Goal: Information Seeking & Learning: Learn about a topic

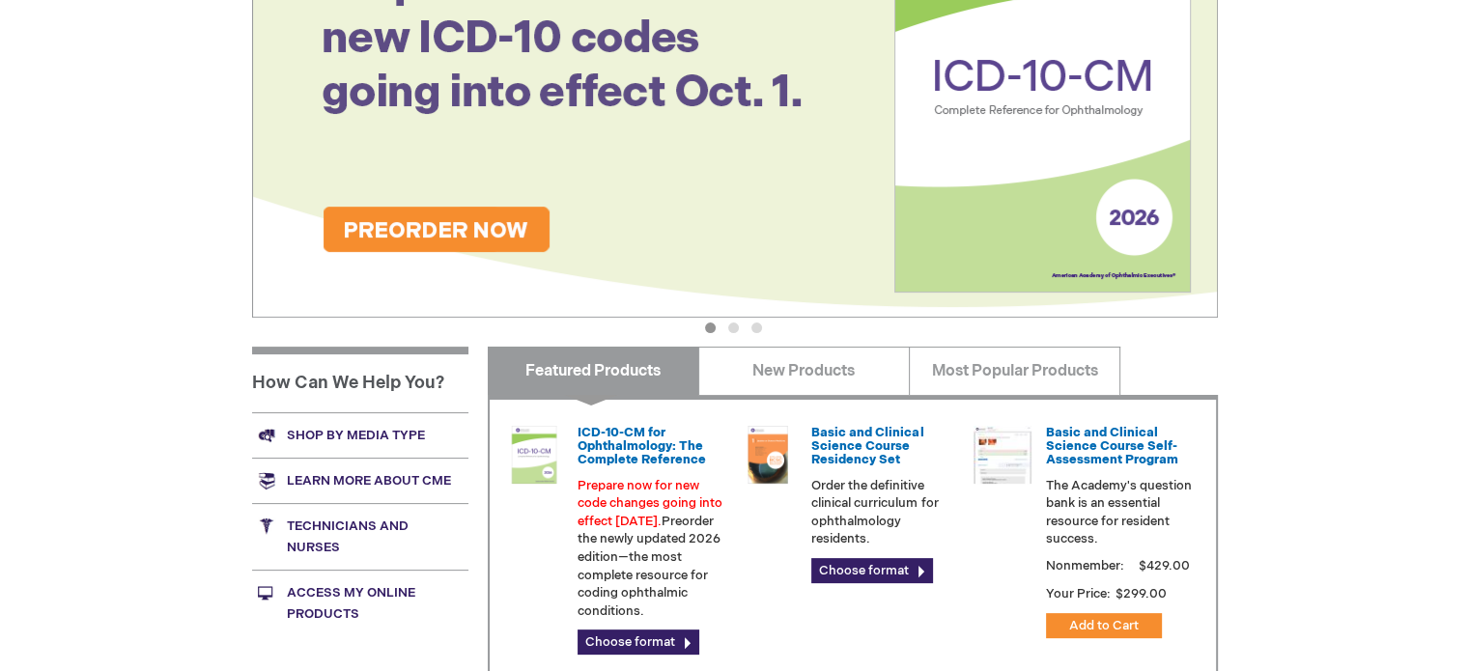
scroll to position [483, 0]
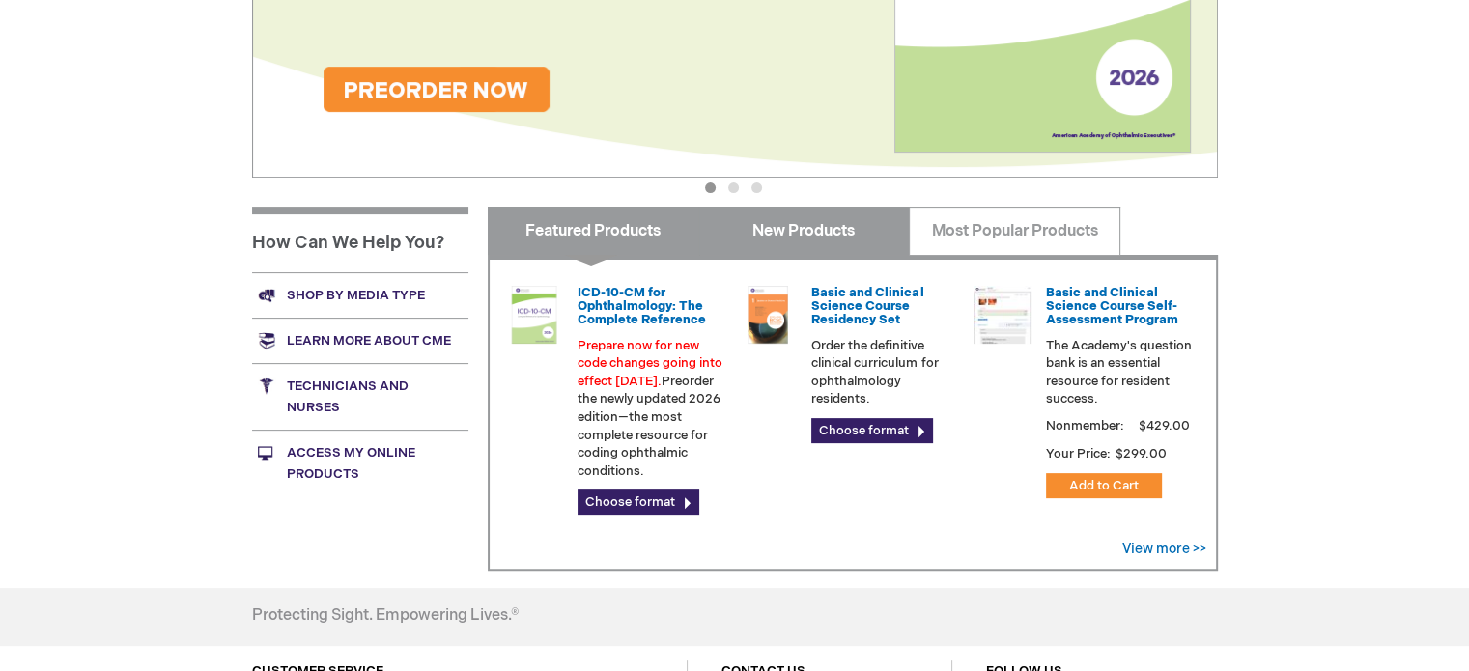
click at [850, 249] on link "New Products" at bounding box center [803, 231] width 211 height 48
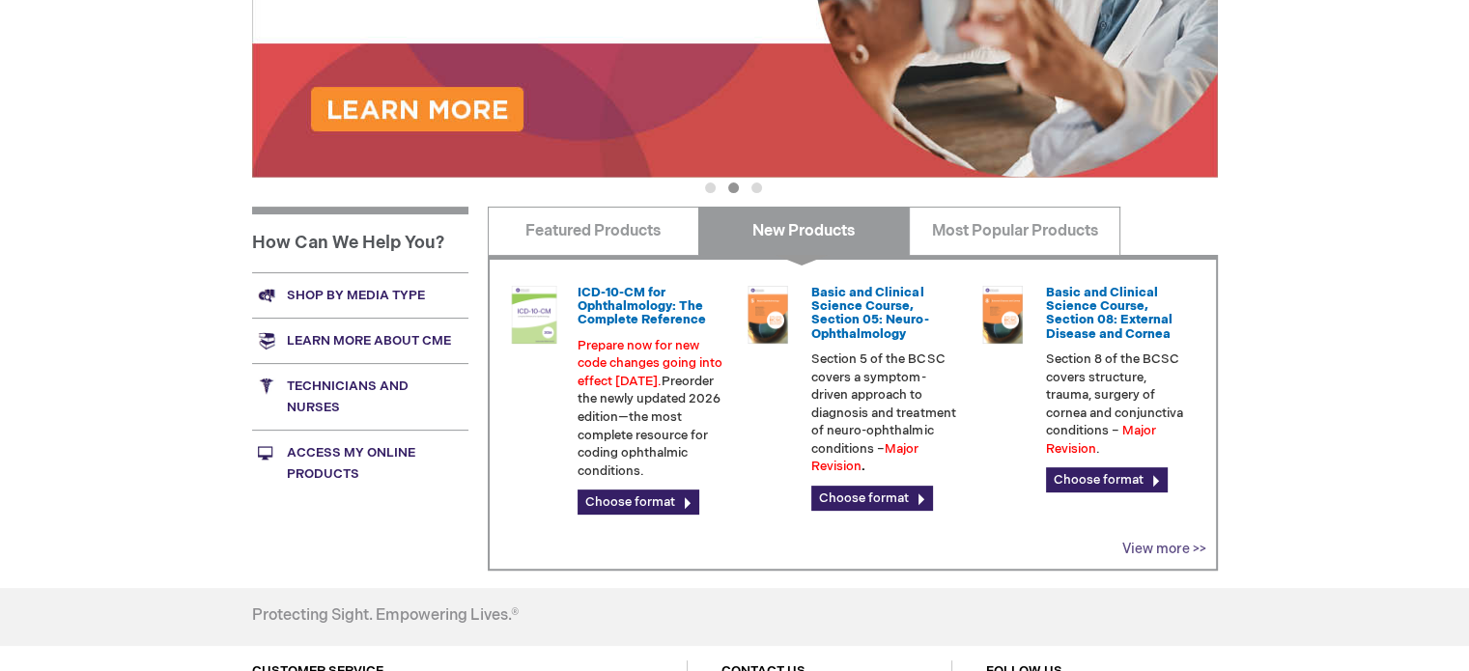
click at [1159, 547] on link "View more >>" at bounding box center [1164, 549] width 84 height 16
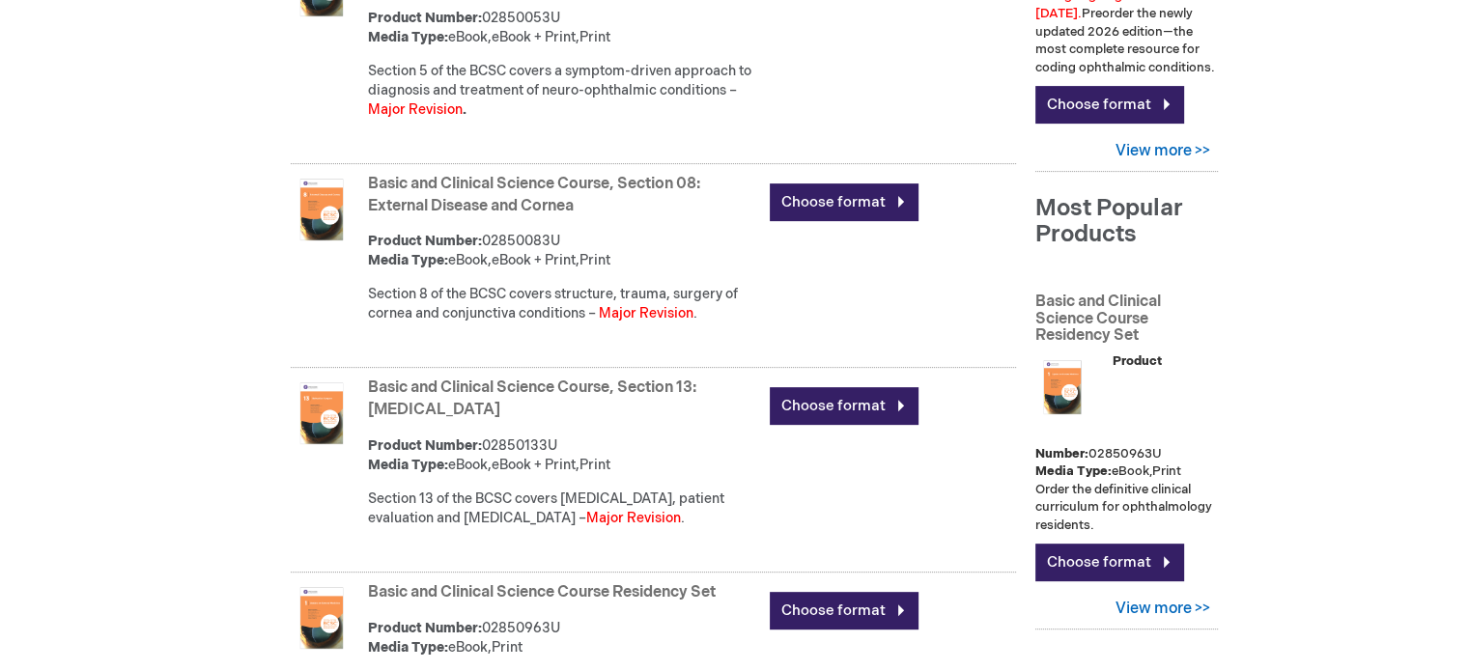
scroll to position [579, 0]
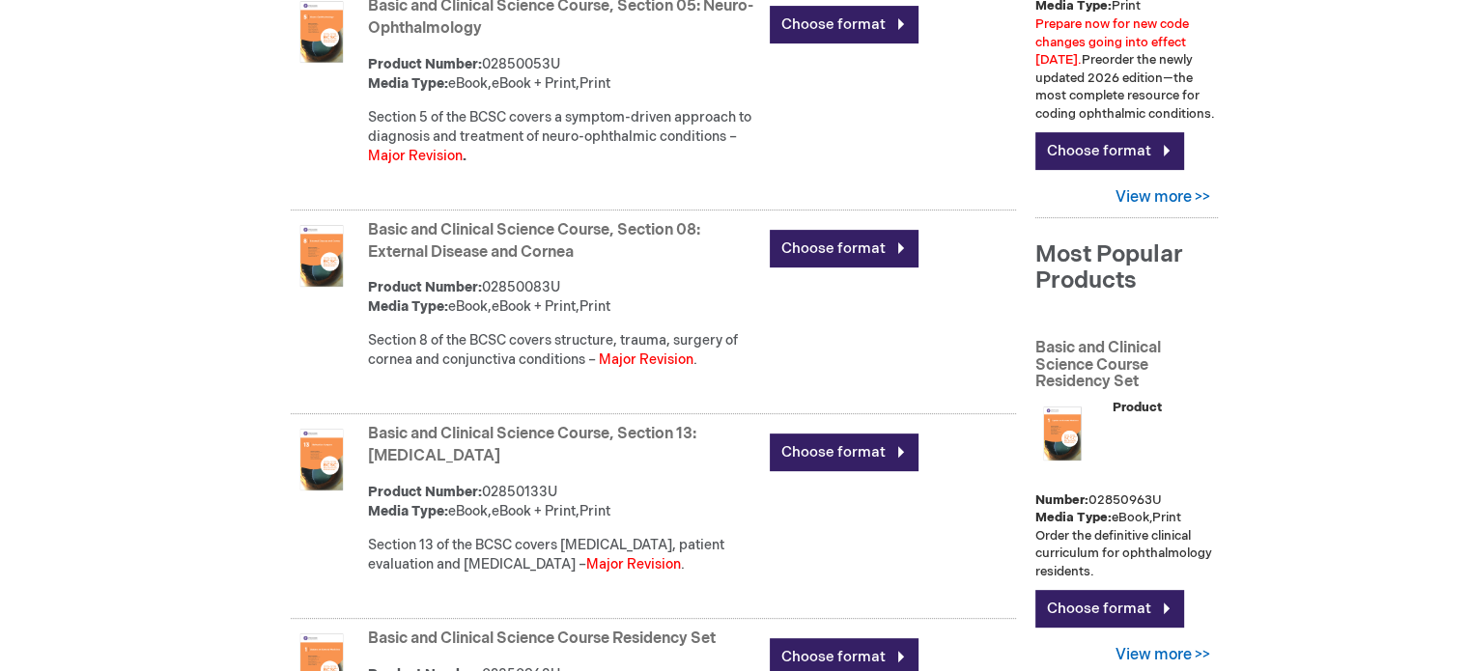
drag, startPoint x: 599, startPoint y: 246, endPoint x: 513, endPoint y: 221, distance: 89.5
click at [513, 221] on strong "Basic and Clinical Science Course, Section 08: External Disease and Cornea" at bounding box center [564, 242] width 393 height 44
click at [514, 221] on link "Basic and Clinical Science Course, Section 08: External Disease and Cornea" at bounding box center [534, 241] width 332 height 41
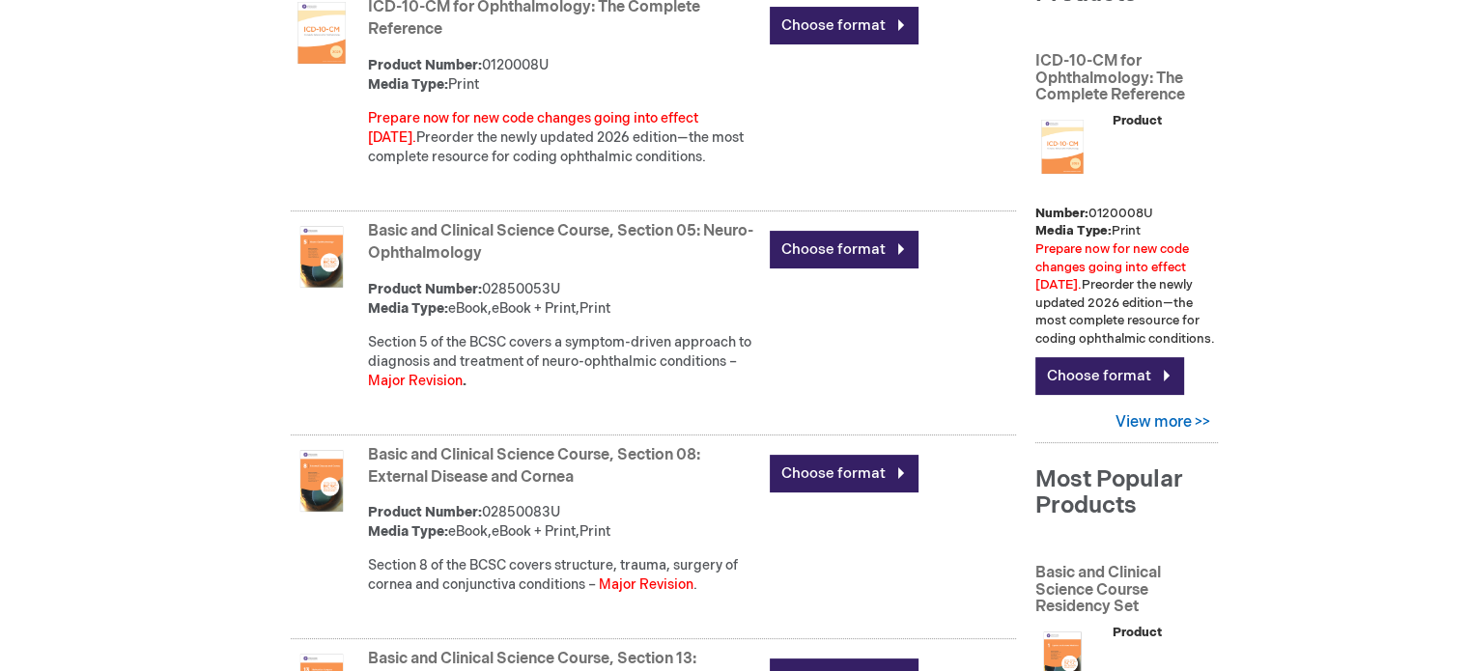
scroll to position [290, 0]
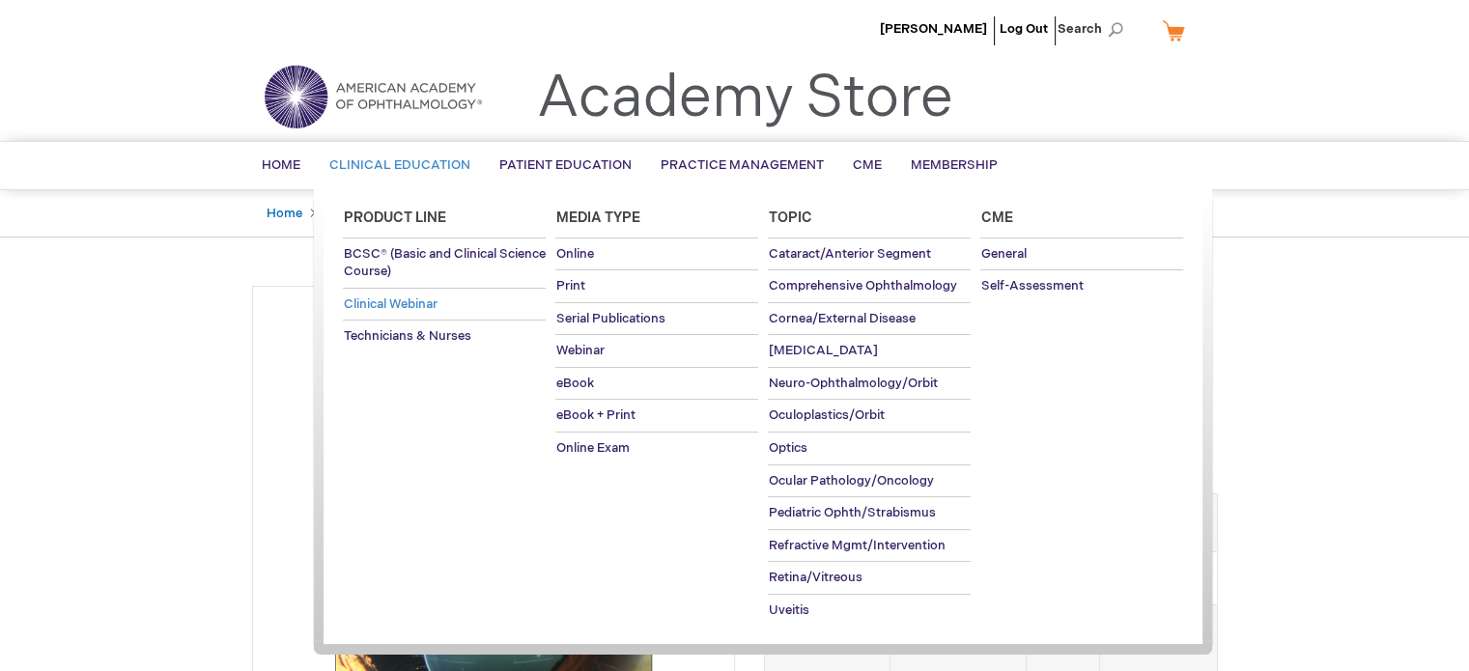
click at [432, 308] on span "Clinical Webinar" at bounding box center [390, 303] width 94 height 15
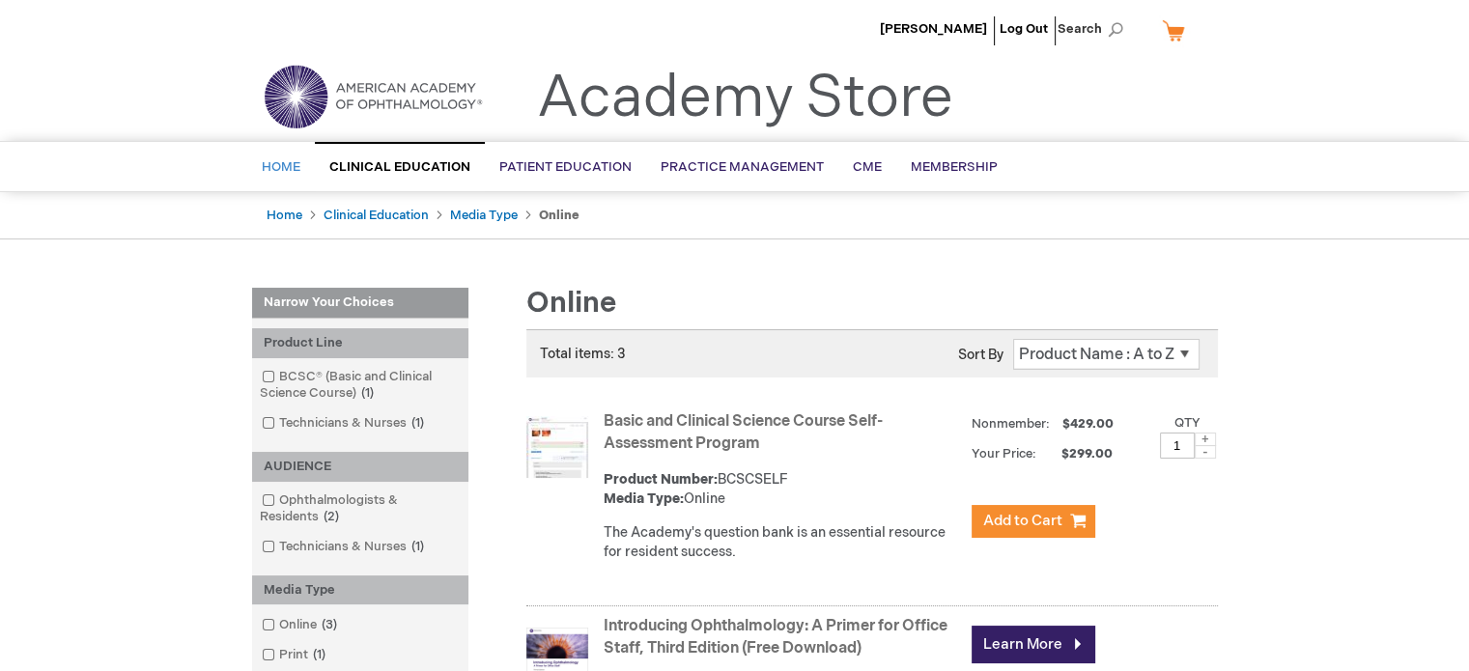
click at [281, 169] on span "Home" at bounding box center [281, 166] width 39 height 15
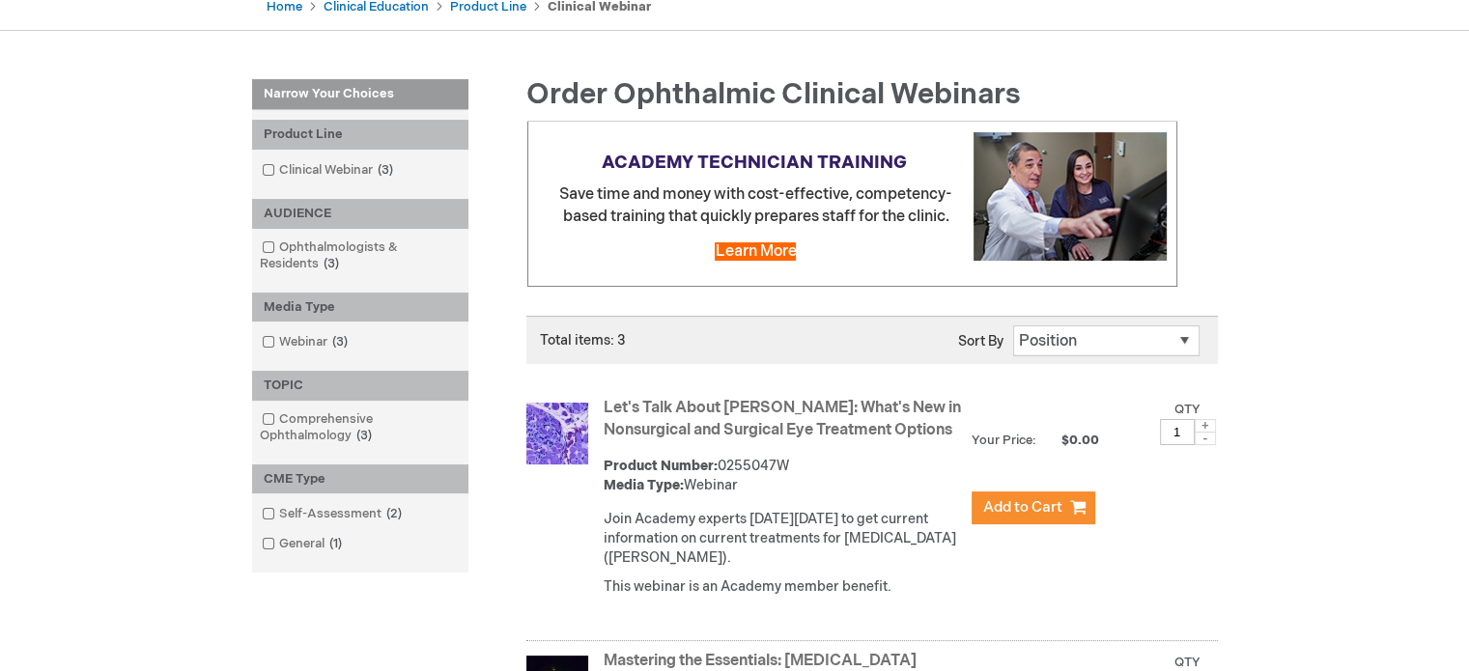
scroll to position [105, 0]
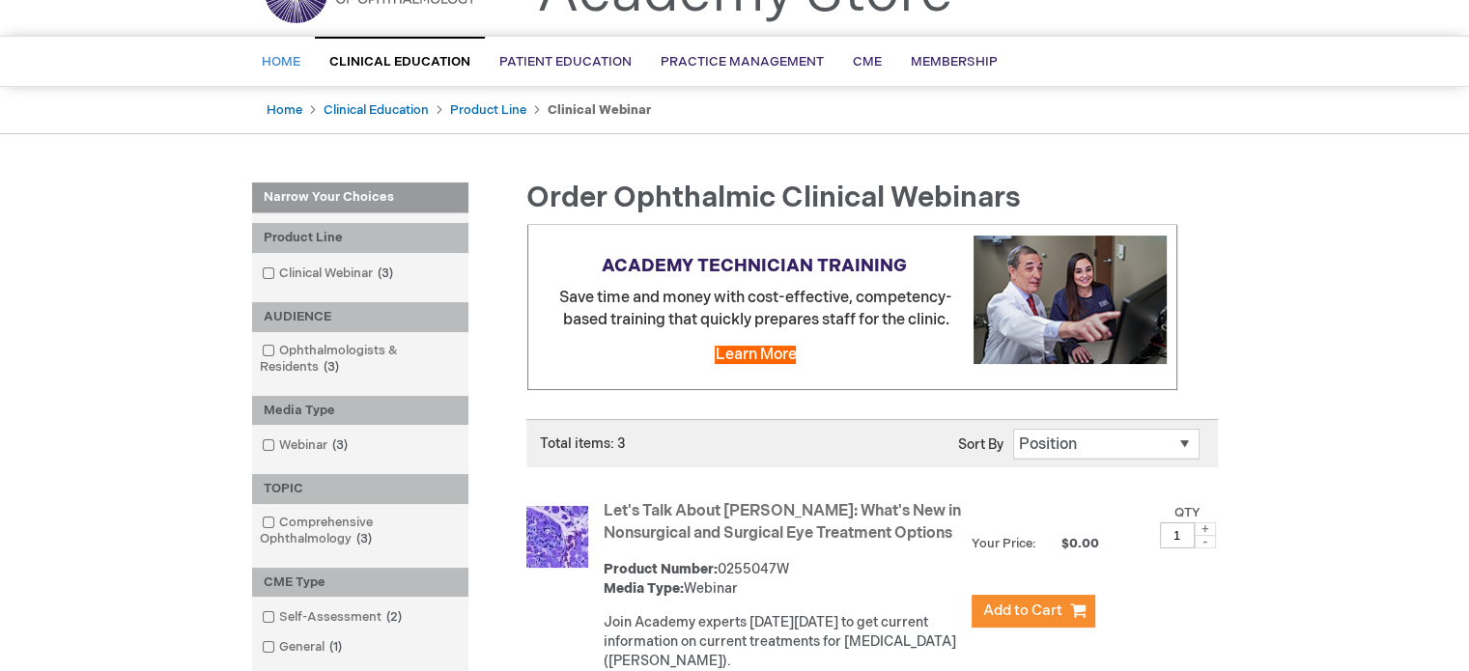
click at [270, 71] on link "Home" at bounding box center [281, 62] width 68 height 47
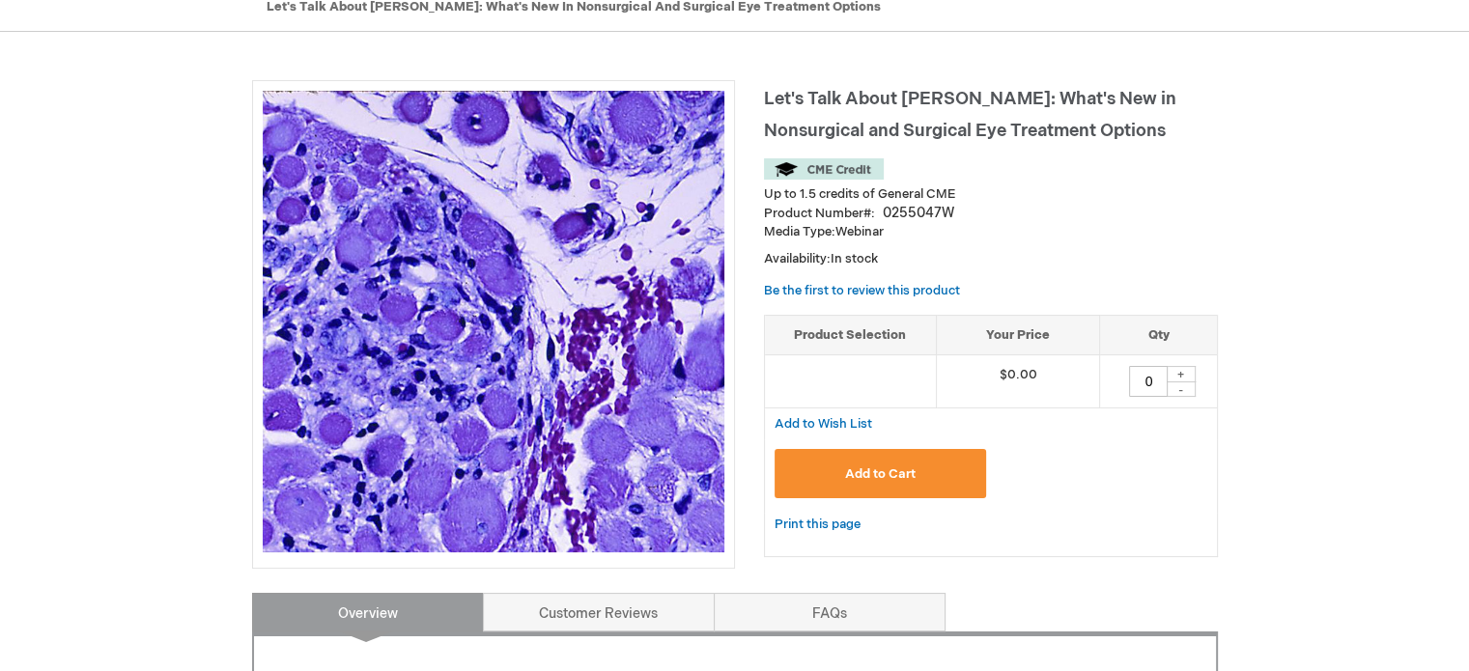
scroll to position [193, 0]
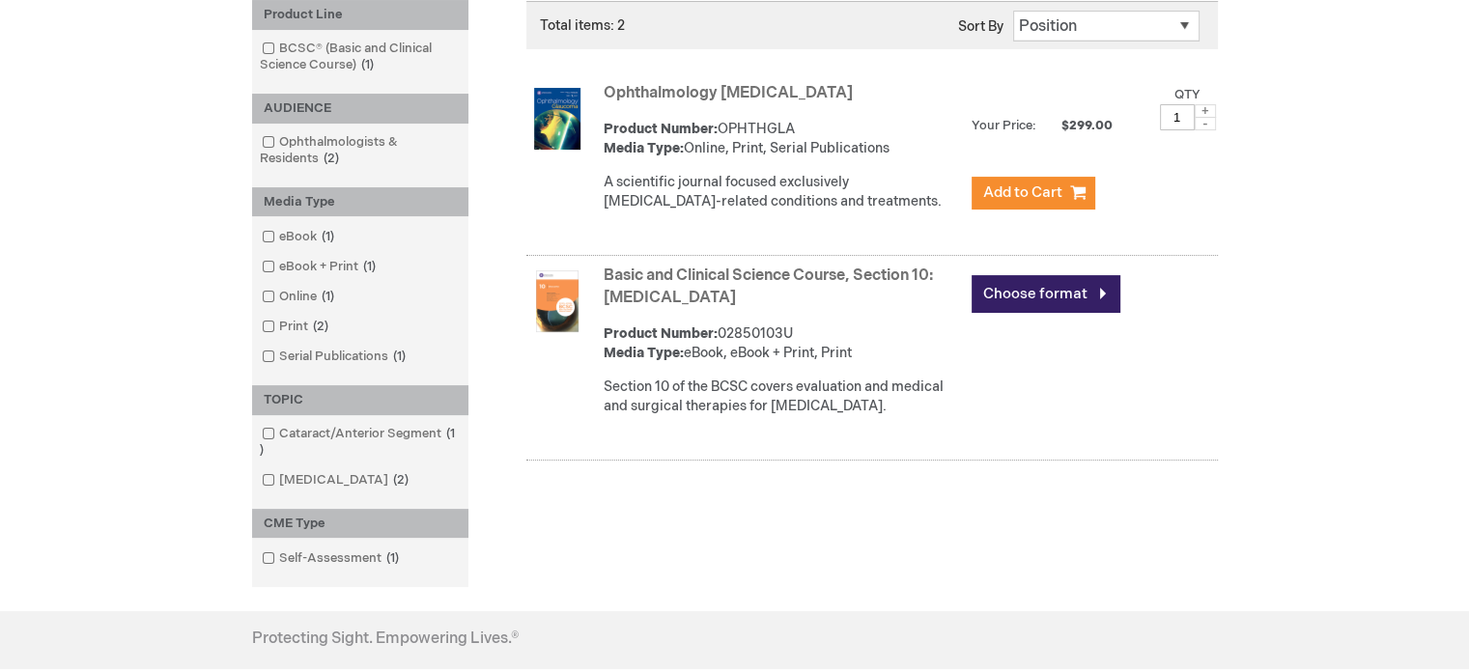
scroll to position [386, 0]
